Goal: Information Seeking & Learning: Learn about a topic

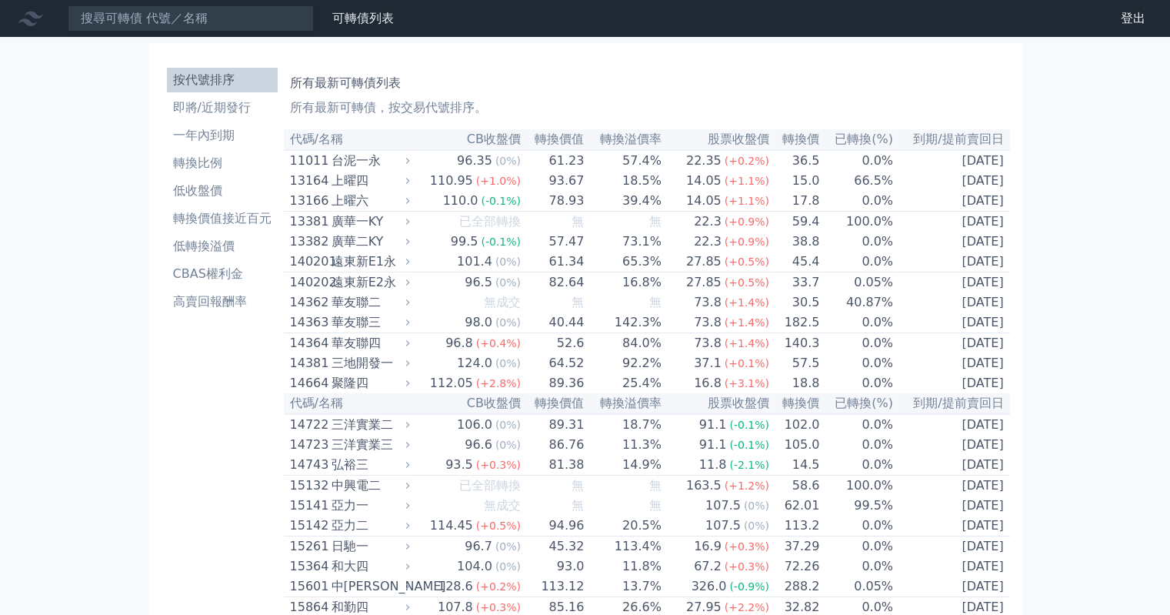
scroll to position [2446, 0]
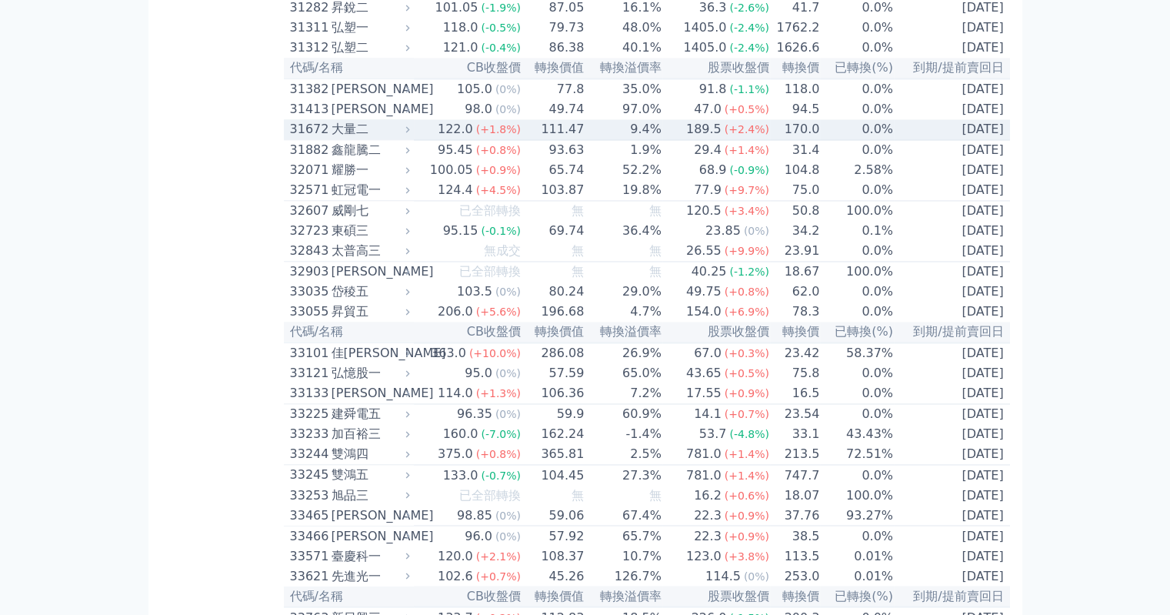
click at [368, 138] on div "大量二" at bounding box center [368, 129] width 75 height 18
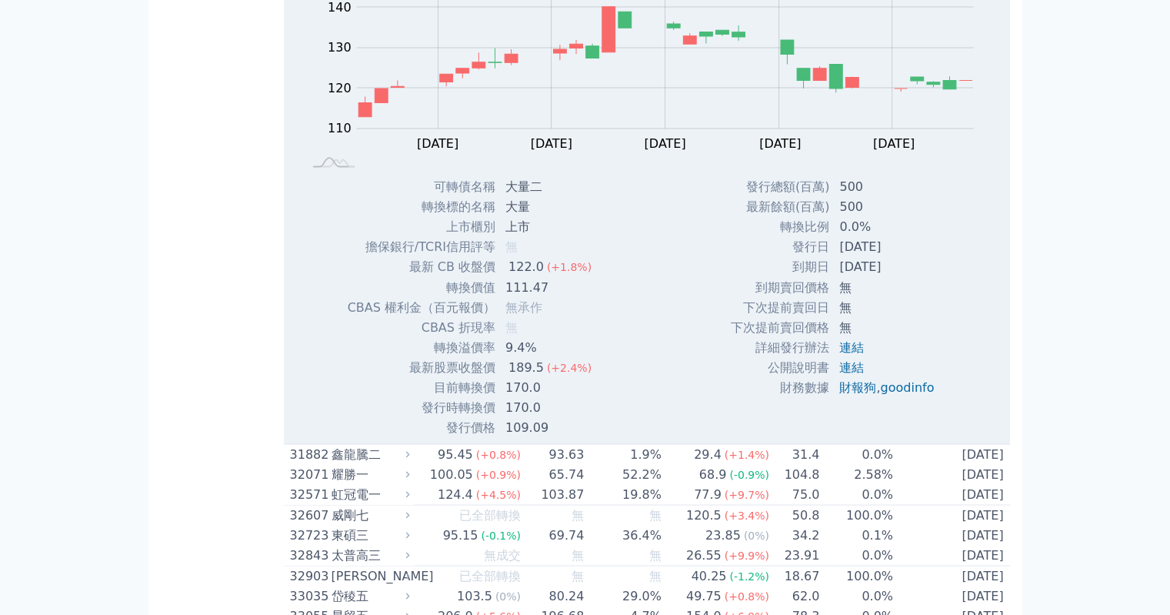
scroll to position [2625, 0]
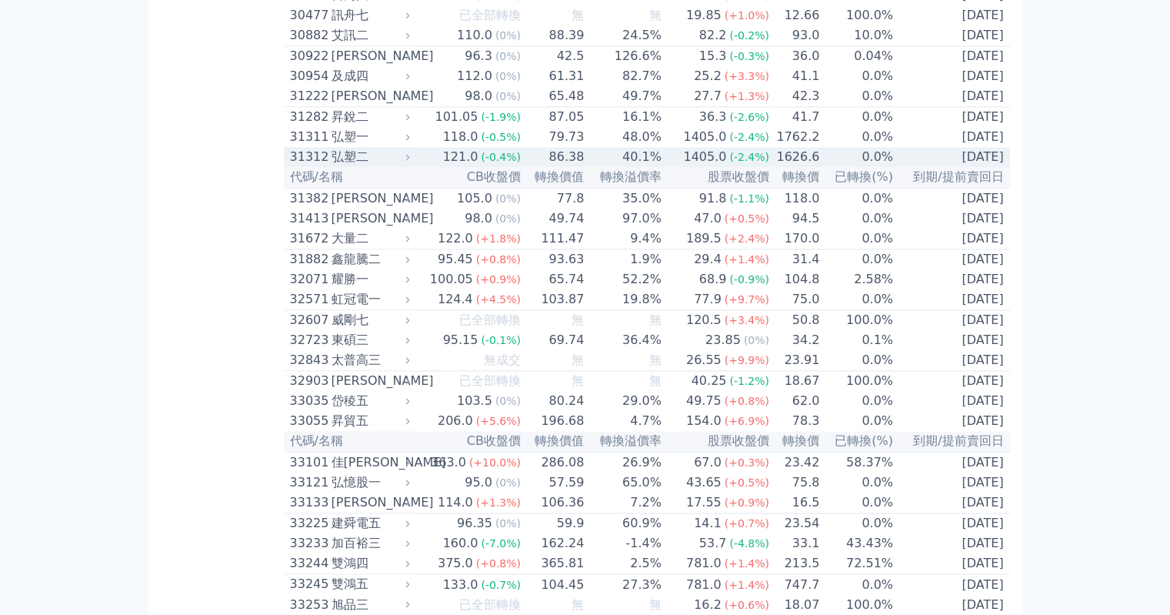
scroll to position [3643, 0]
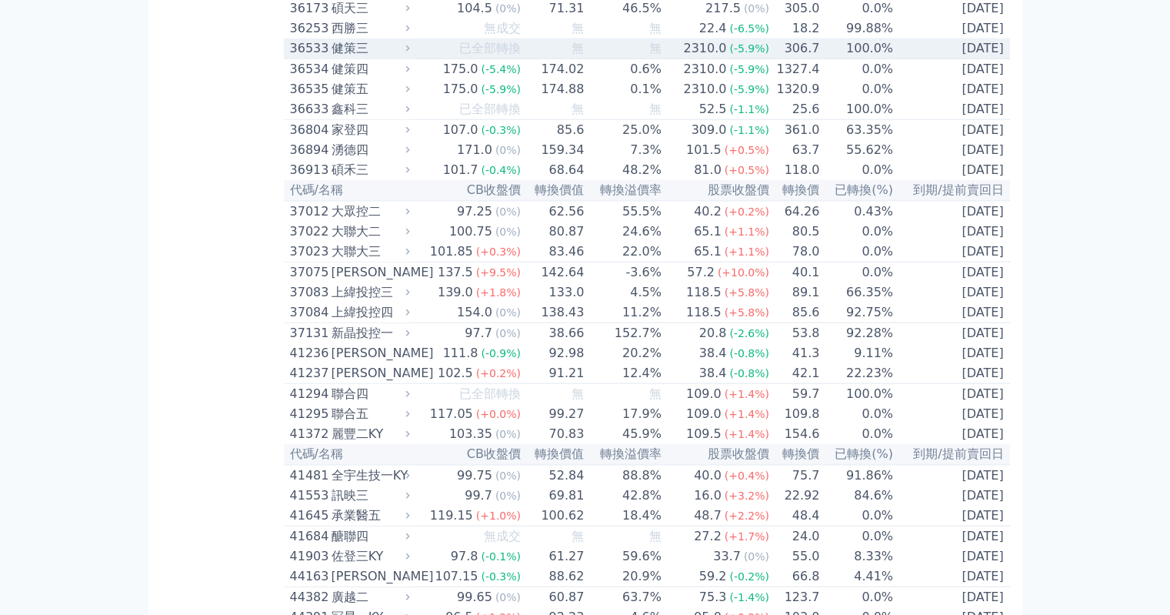
click at [426, 59] on td "已全部轉換" at bounding box center [468, 48] width 108 height 21
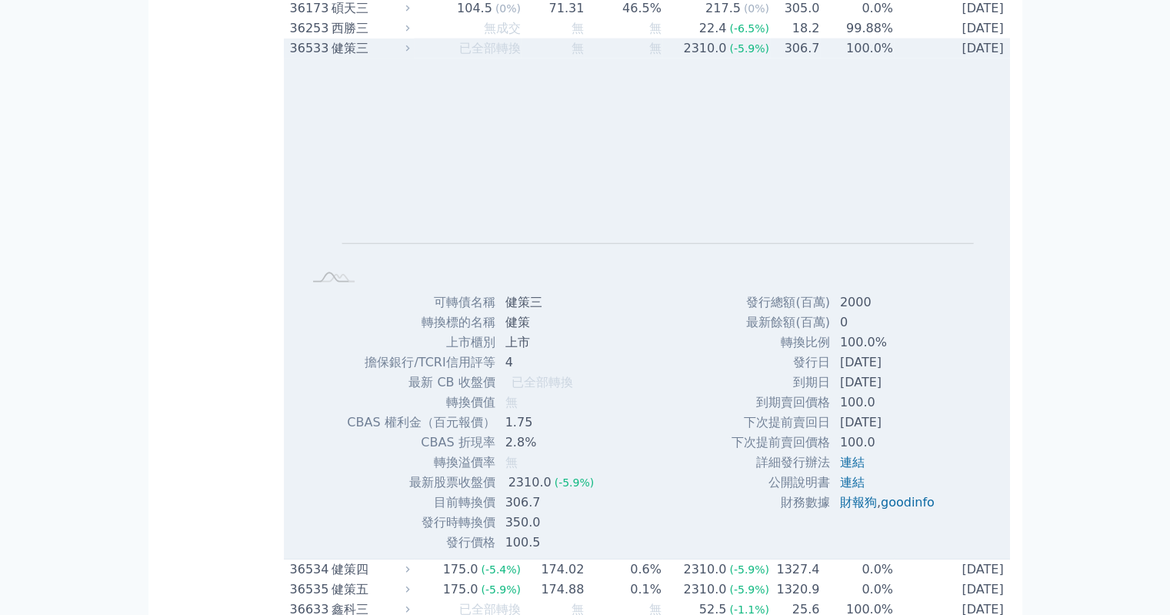
click at [426, 58] on td "已全部轉換" at bounding box center [468, 48] width 108 height 20
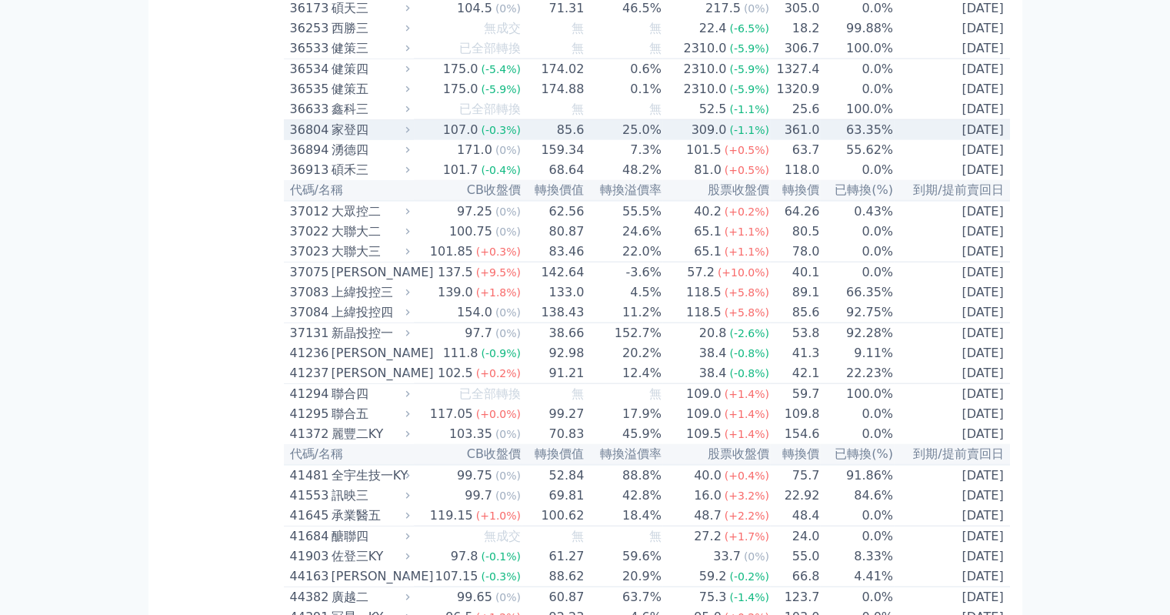
click at [374, 139] on div "家登四" at bounding box center [368, 130] width 75 height 18
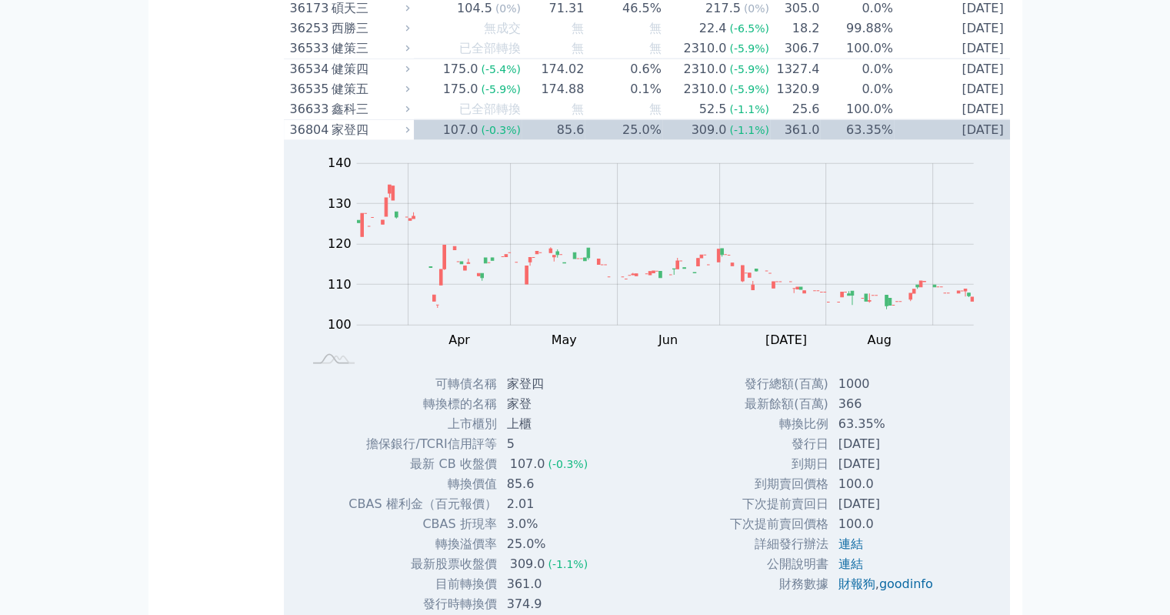
scroll to position [3823, 0]
